Goal: Navigation & Orientation: Find specific page/section

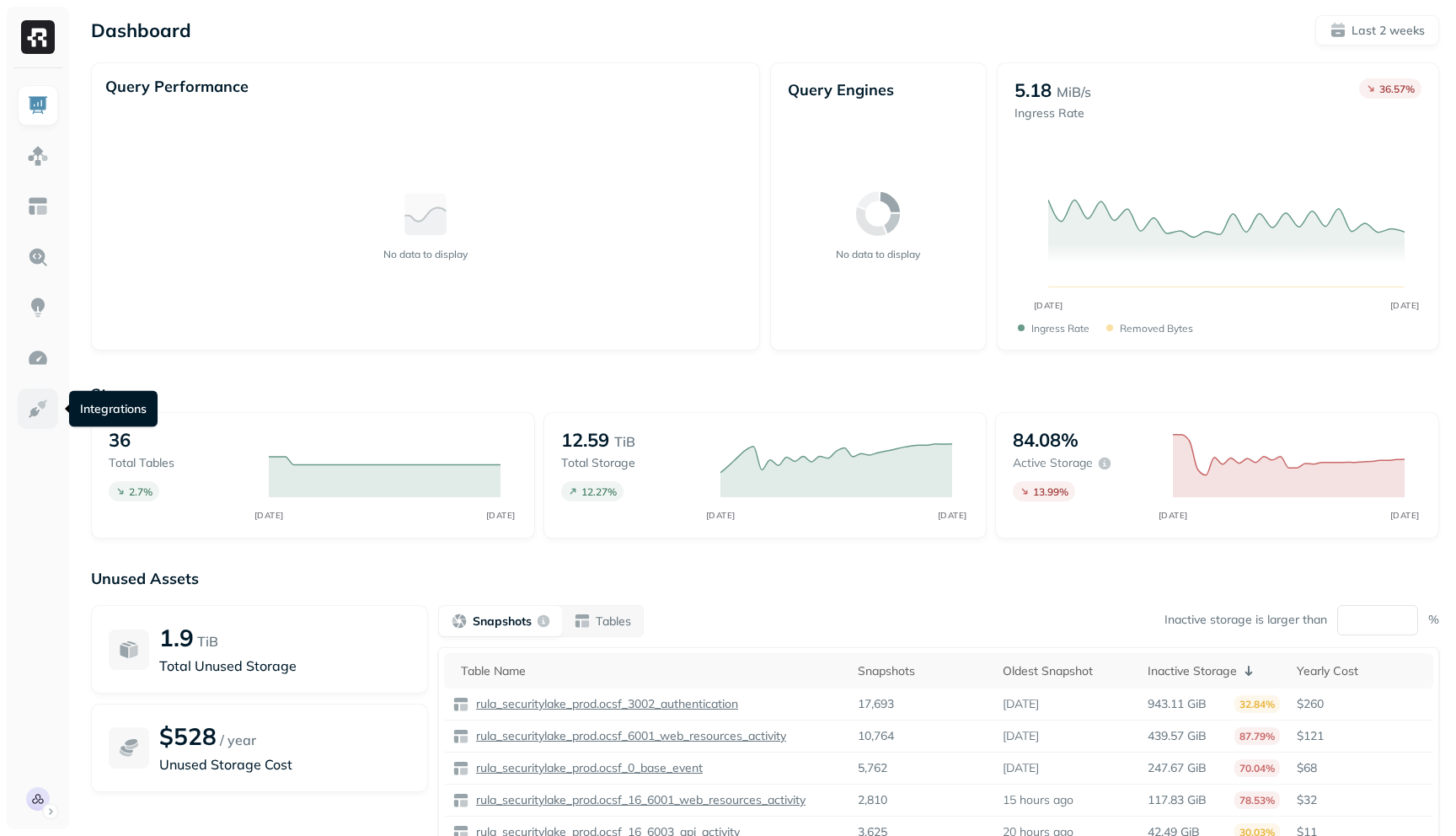
click at [49, 398] on link at bounding box center [38, 409] width 41 height 41
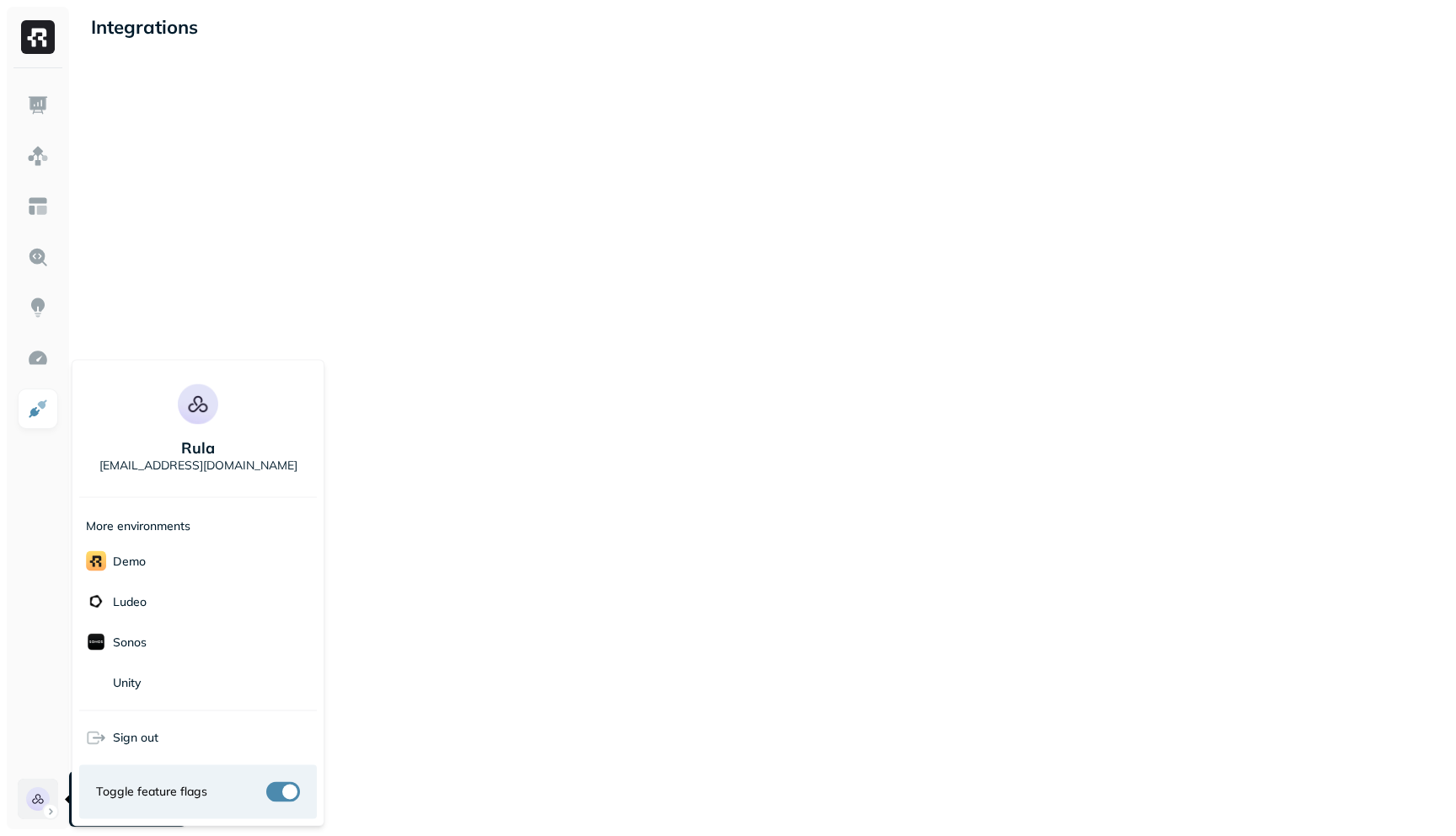
click at [35, 802] on html "Integrations 06 Account Settings Rula Account Settings Rula Rula [EMAIL_ADDRESS…" at bounding box center [728, 418] width 1456 height 836
click at [127, 559] on p "demo" at bounding box center [128, 561] width 33 height 16
